Goal: Task Accomplishment & Management: Manage account settings

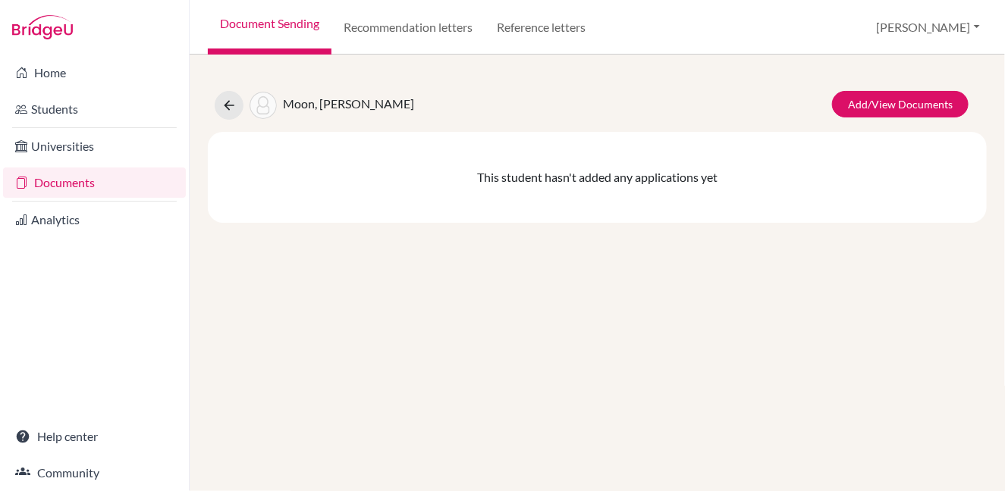
click at [83, 181] on link "Documents" at bounding box center [94, 183] width 183 height 30
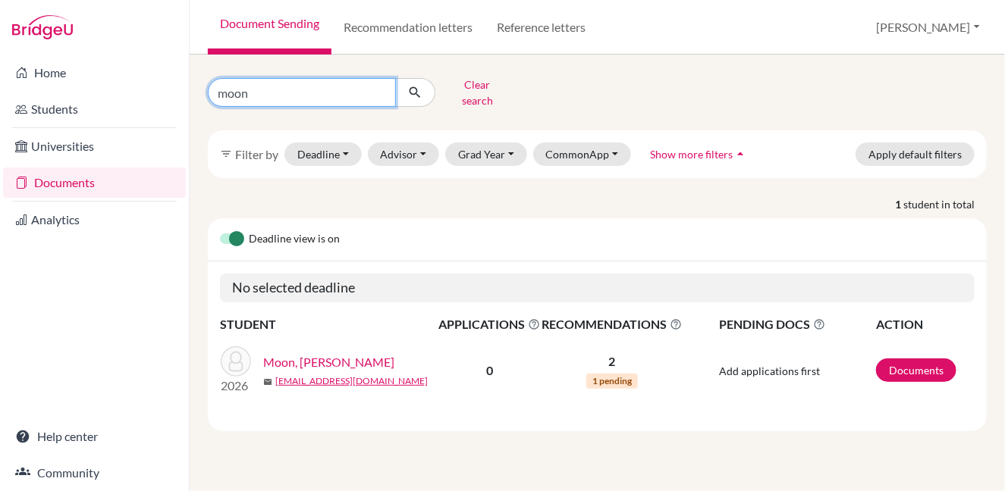
click at [380, 85] on input "moon" at bounding box center [302, 92] width 188 height 29
type input "minjae"
click at [425, 86] on button "submit" at bounding box center [415, 92] width 40 height 29
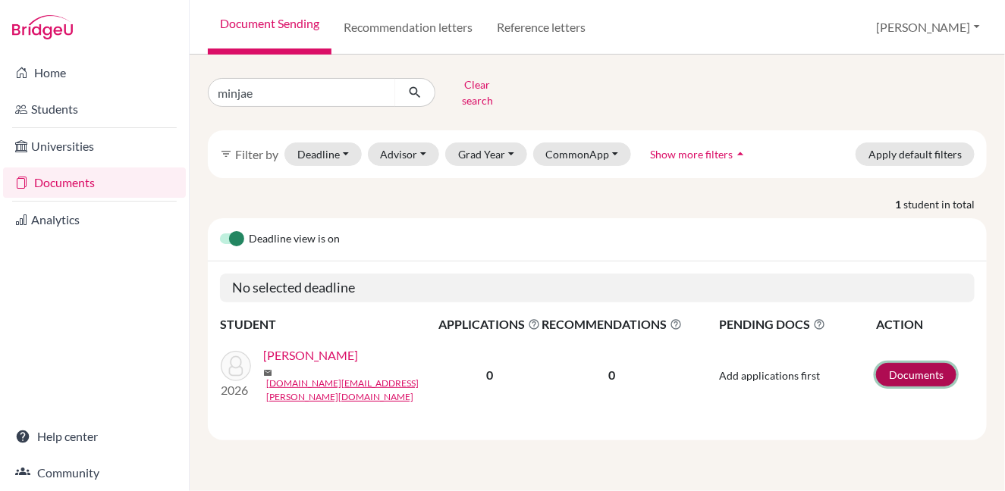
click at [921, 364] on link "Documents" at bounding box center [916, 375] width 80 height 24
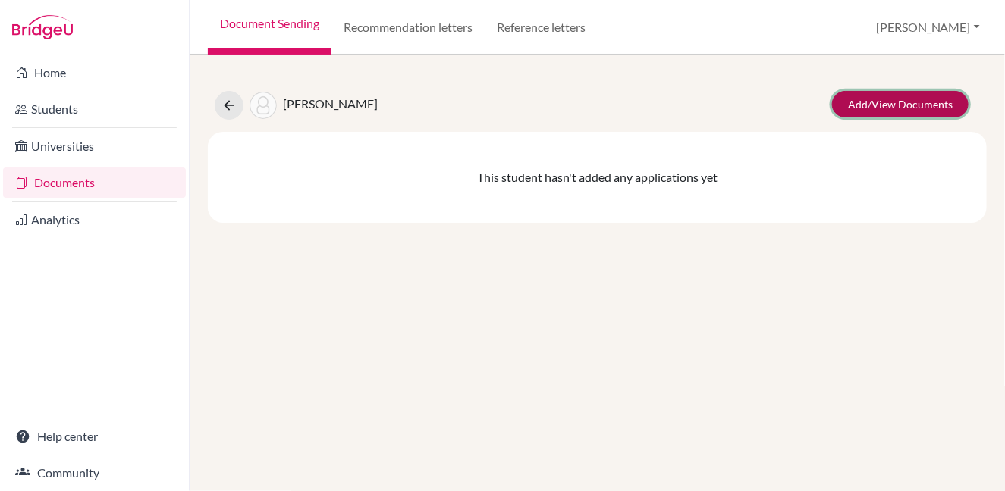
click at [874, 101] on link "Add/View Documents" at bounding box center [900, 104] width 136 height 27
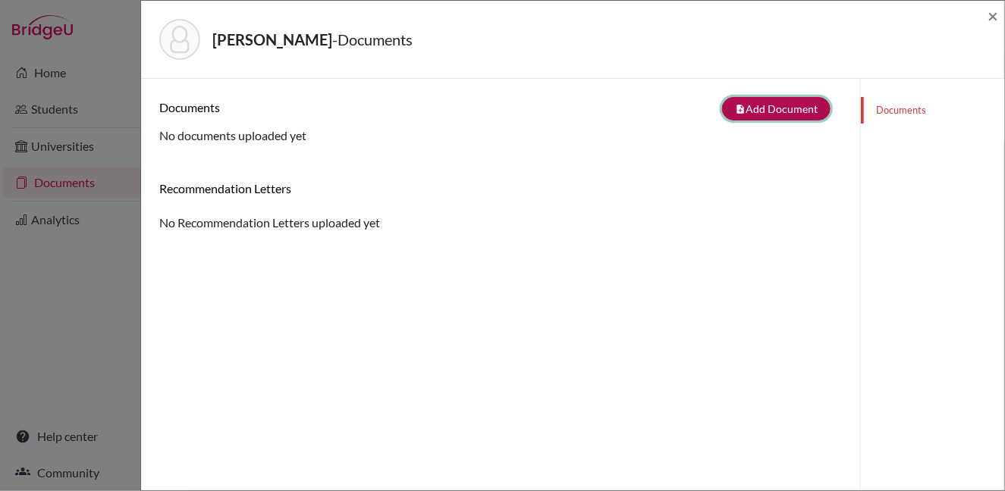
click at [745, 105] on button "note_add Add Document" at bounding box center [776, 109] width 108 height 24
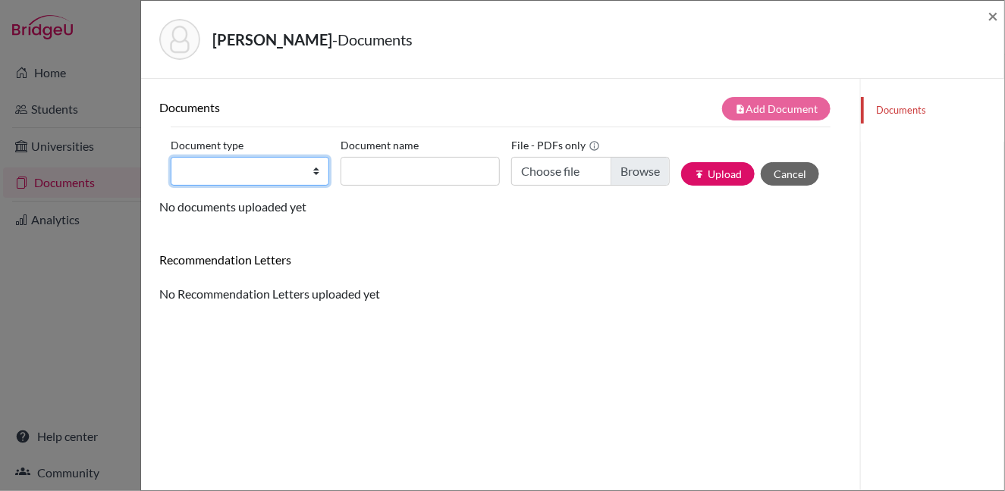
click at [274, 168] on select "Change explanation for Common App reports Counselor recommendation Internationa…" at bounding box center [250, 171] width 158 height 29
select select "4"
click at [171, 157] on select "Change explanation for Common App reports Counselor recommendation Internationa…" at bounding box center [250, 171] width 158 height 29
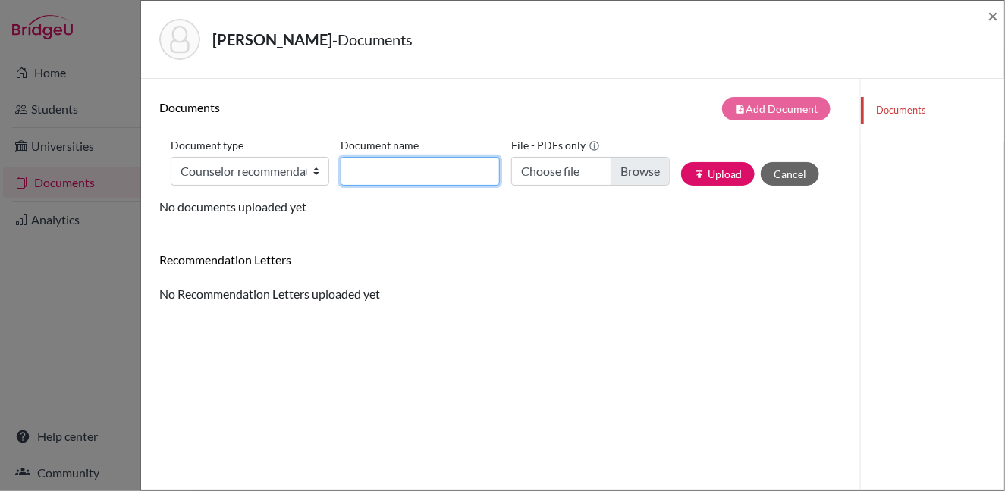
click at [403, 168] on input "Document name" at bounding box center [419, 171] width 158 height 29
type input "LOR"
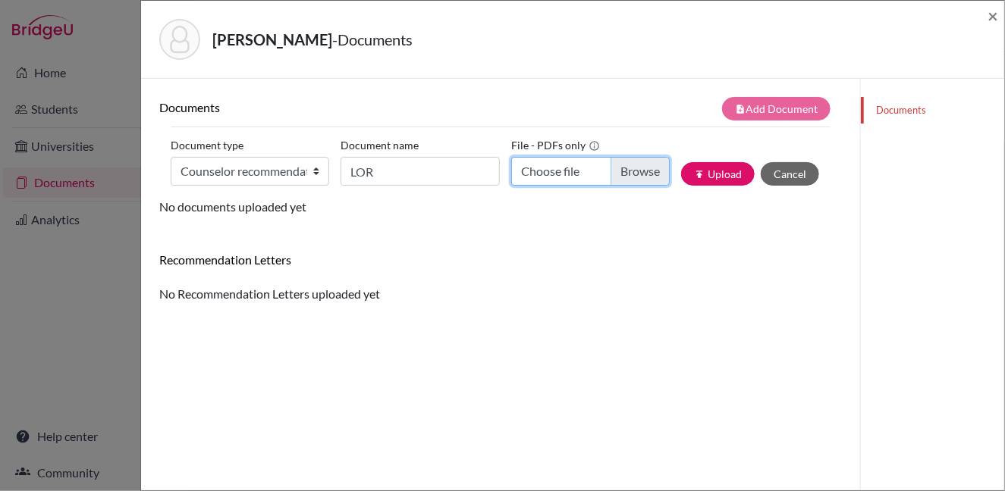
click at [636, 174] on input "Choose file" at bounding box center [590, 171] width 158 height 29
type input "C:\fakepath\MinjaeMyLORFinal.pdf"
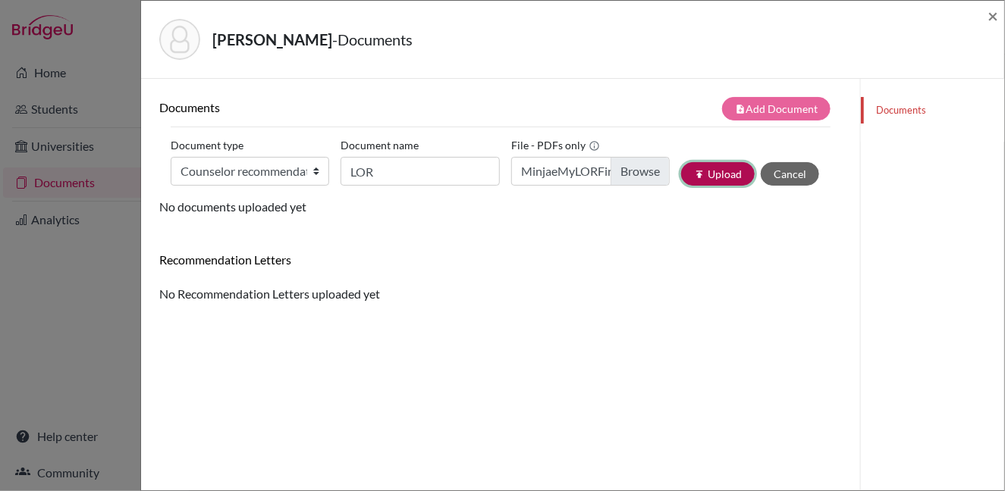
click at [716, 173] on button "publish Upload" at bounding box center [718, 174] width 74 height 24
